Goal: Task Accomplishment & Management: Use online tool/utility

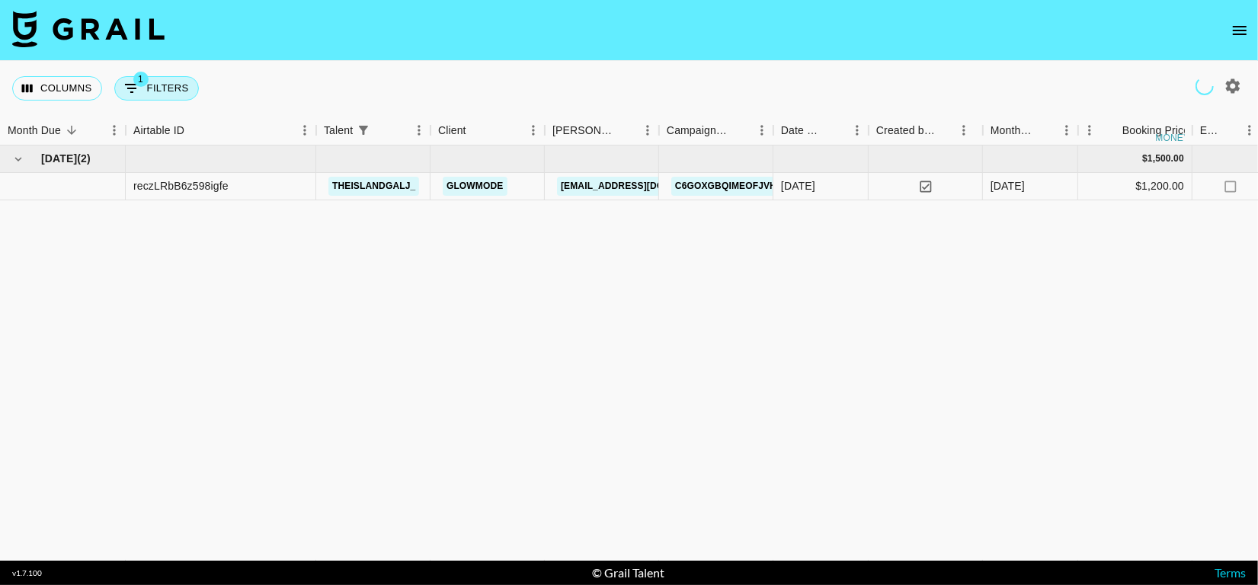
click at [149, 76] on button "1 Filters" at bounding box center [156, 88] width 85 height 24
select select "talentName"
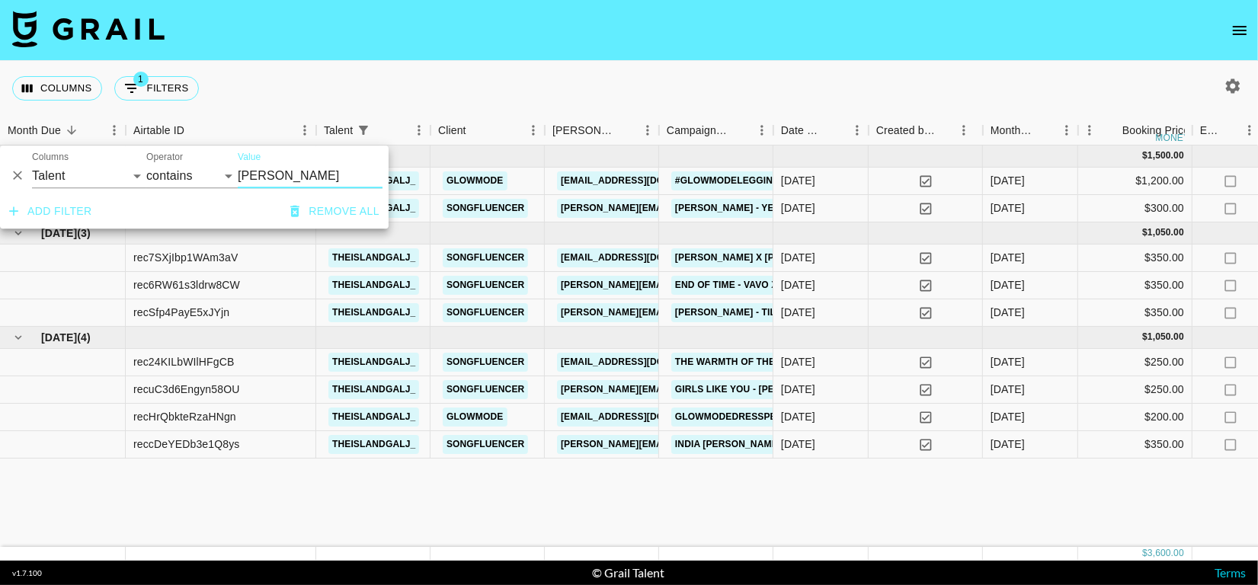
click at [333, 203] on button "Remove all" at bounding box center [334, 211] width 101 height 28
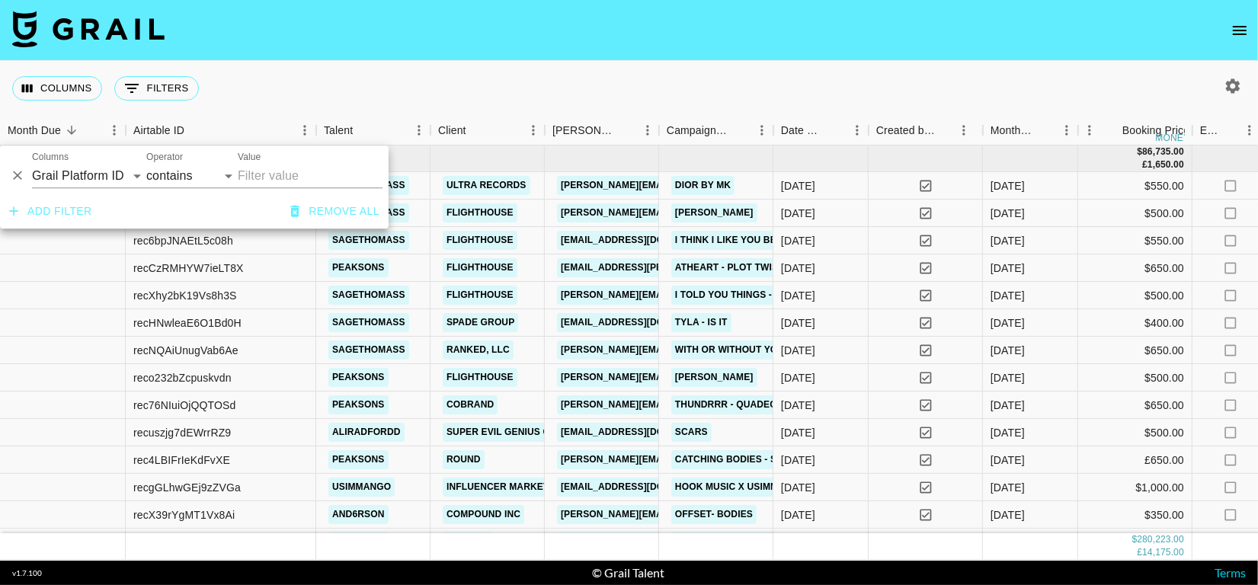
click at [250, 161] on label "Value" at bounding box center [249, 157] width 23 height 13
click at [250, 164] on input "Value" at bounding box center [310, 176] width 145 height 24
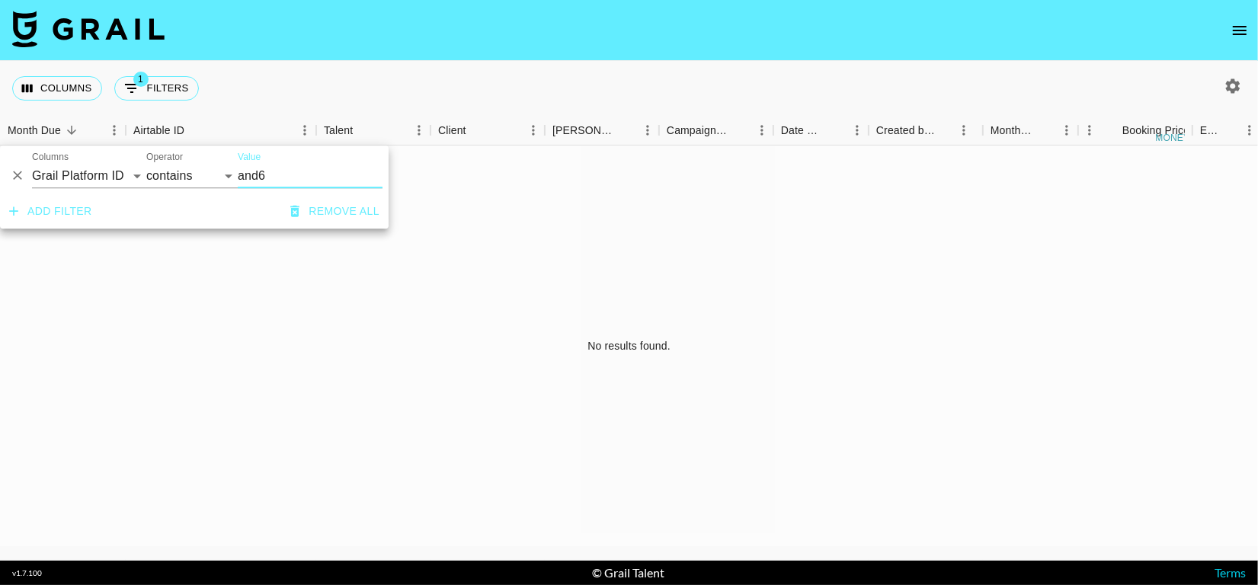
type input "and6"
click at [127, 166] on select "Grail Platform ID Airtable ID Talent Manager Client [PERSON_NAME] Campaign (Typ…" at bounding box center [89, 176] width 114 height 24
select select "talentName"
click at [32, 164] on select "Grail Platform ID Airtable ID Talent Manager Client [PERSON_NAME] Campaign (Typ…" at bounding box center [89, 176] width 114 height 24
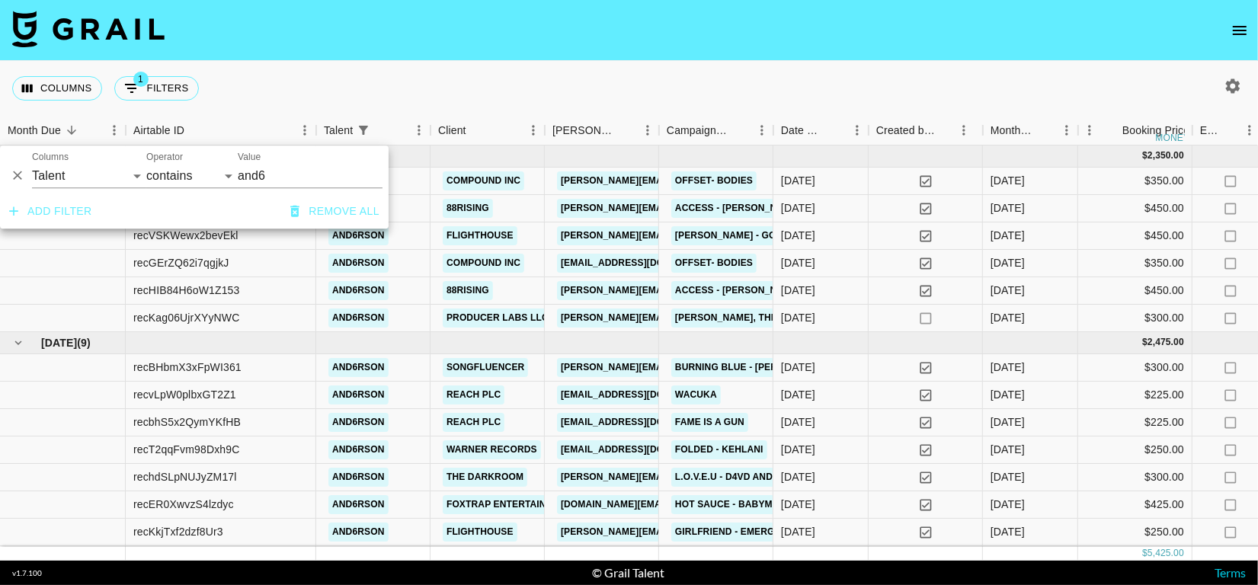
click at [599, 82] on div "Columns 1 Filters + Booking" at bounding box center [629, 88] width 1258 height 55
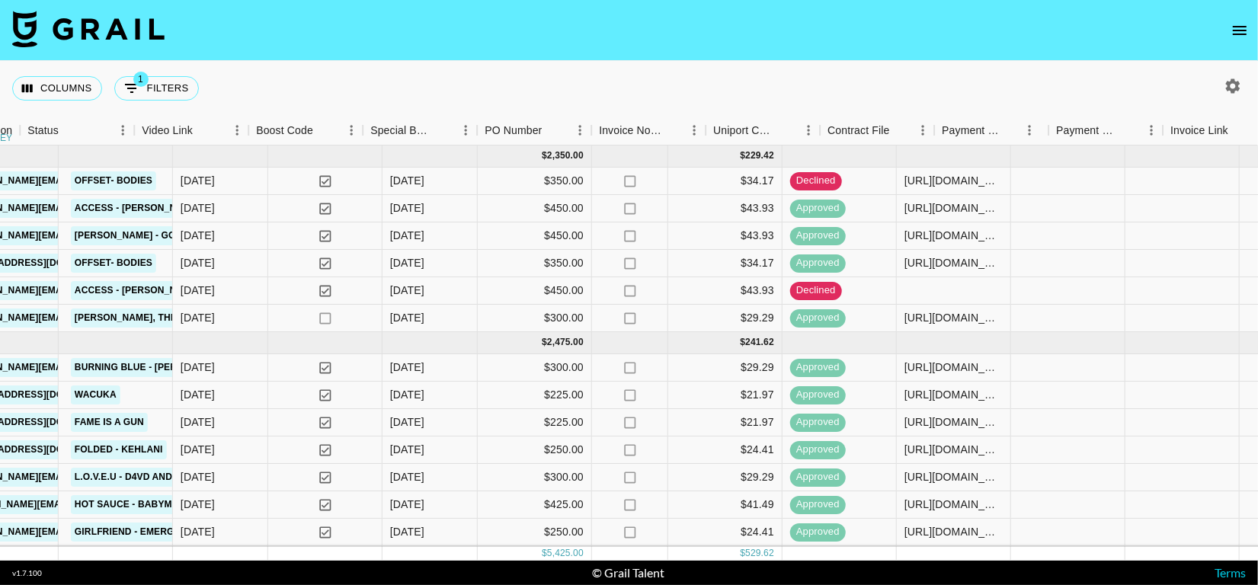
scroll to position [0, 1457]
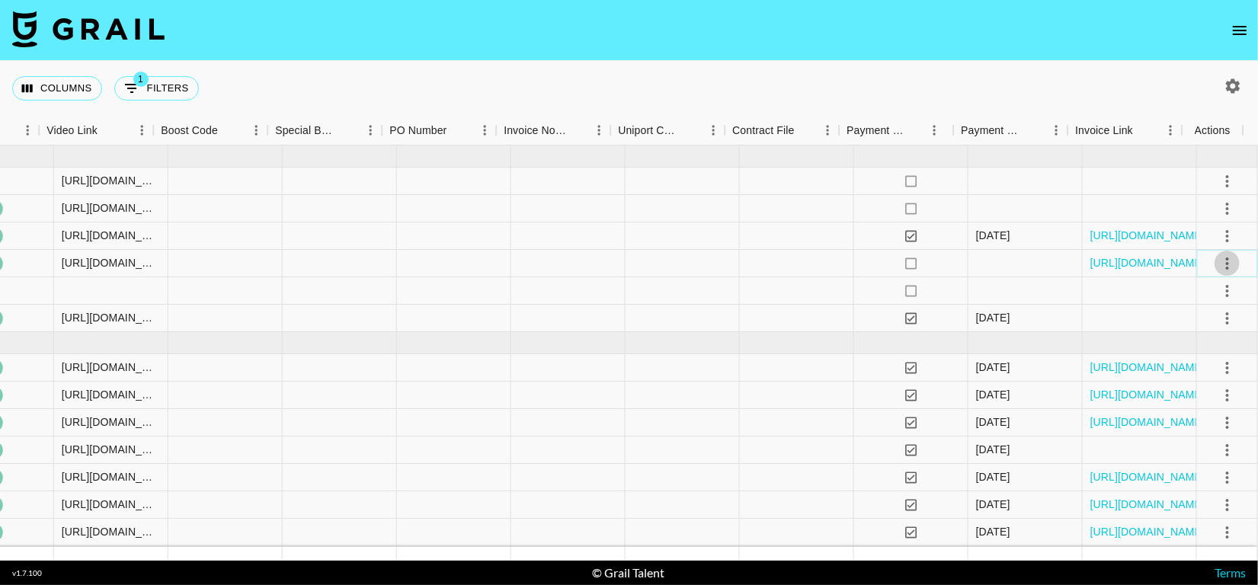
click at [1218, 257] on icon "select merge strategy" at bounding box center [1227, 263] width 18 height 18
click at [1166, 257] on link "[URL][DOMAIN_NAME]" at bounding box center [1147, 262] width 115 height 15
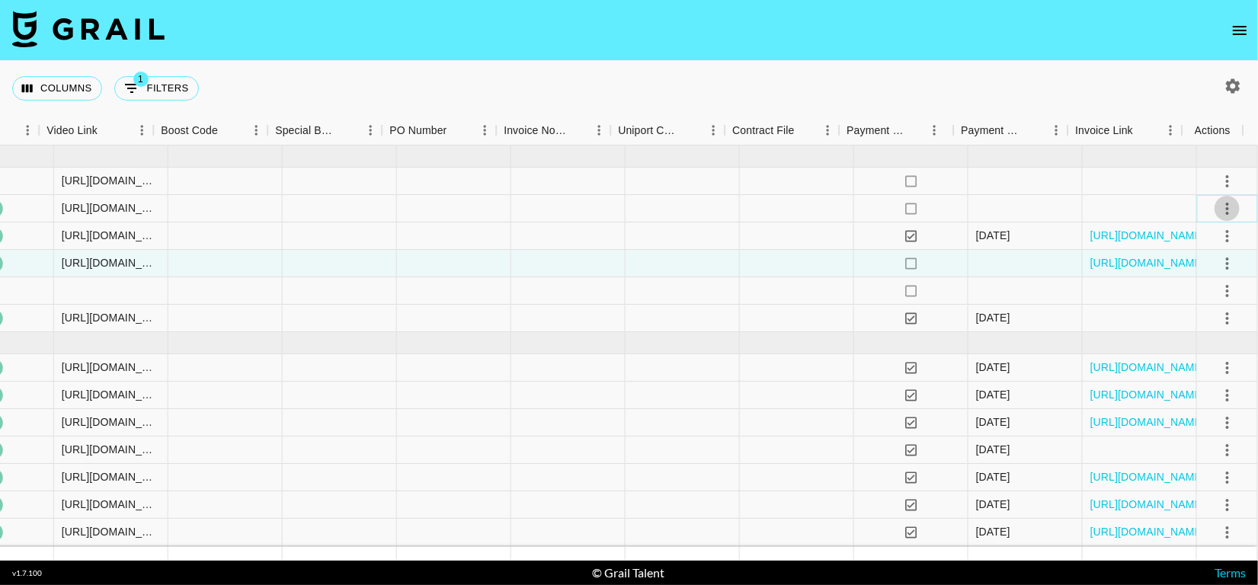
click at [1218, 211] on icon "select merge strategy" at bounding box center [1227, 209] width 18 height 18
click at [1120, 212] on div at bounding box center [1139, 208] width 114 height 27
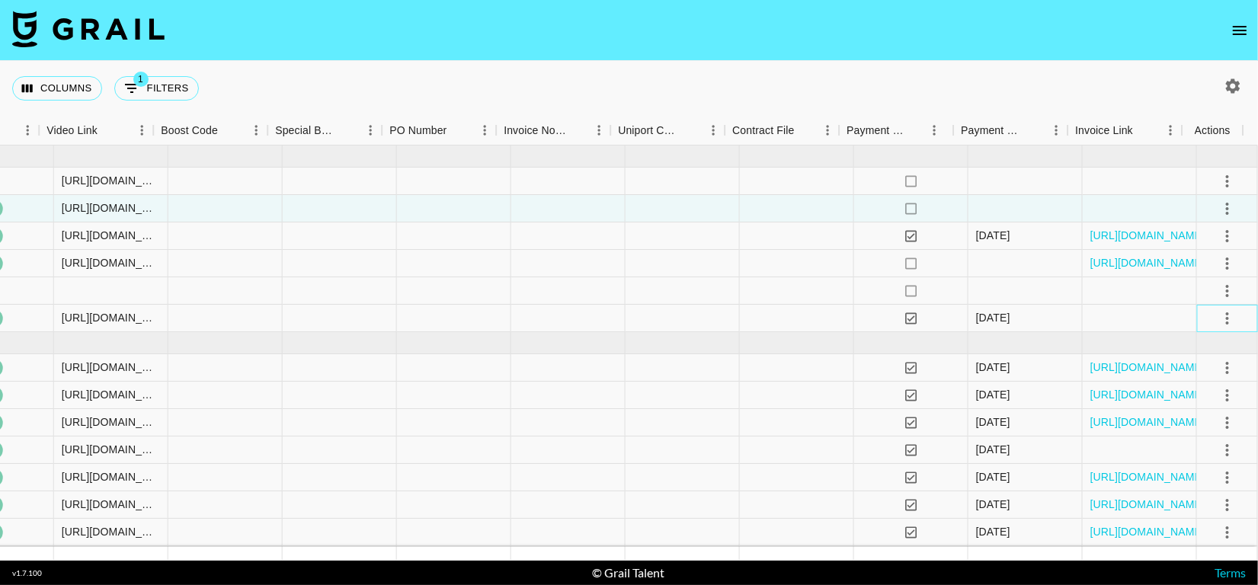
click at [1197, 313] on div at bounding box center [1227, 318] width 61 height 27
click at [1239, 24] on icon "open drawer" at bounding box center [1239, 30] width 18 height 18
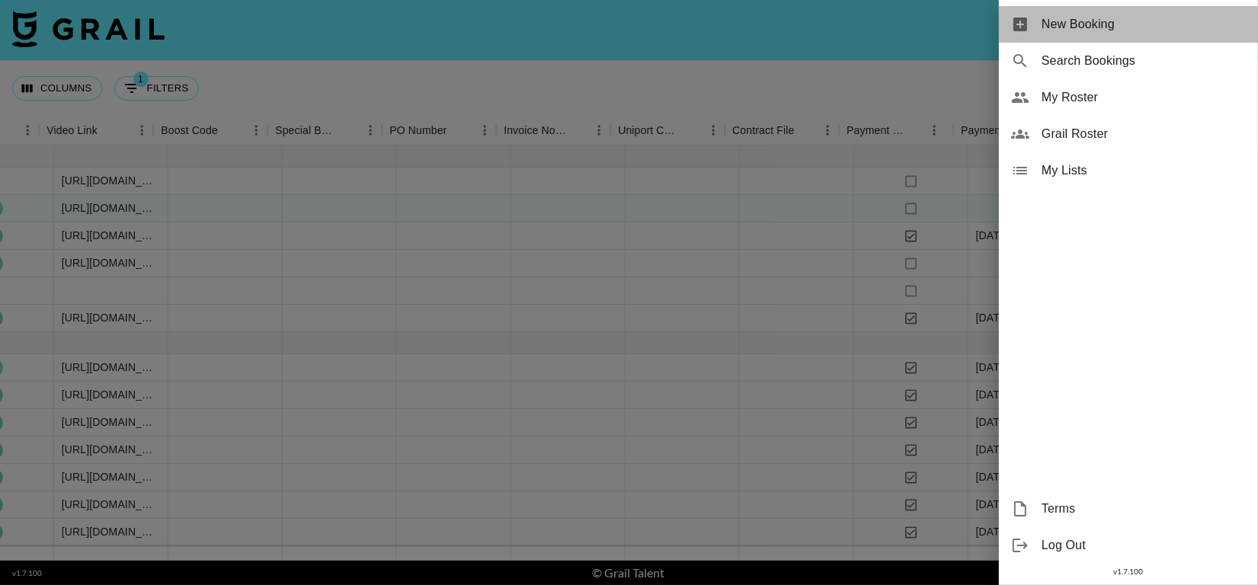
click at [1111, 16] on span "New Booking" at bounding box center [1143, 24] width 204 height 18
